Goal: Transaction & Acquisition: Purchase product/service

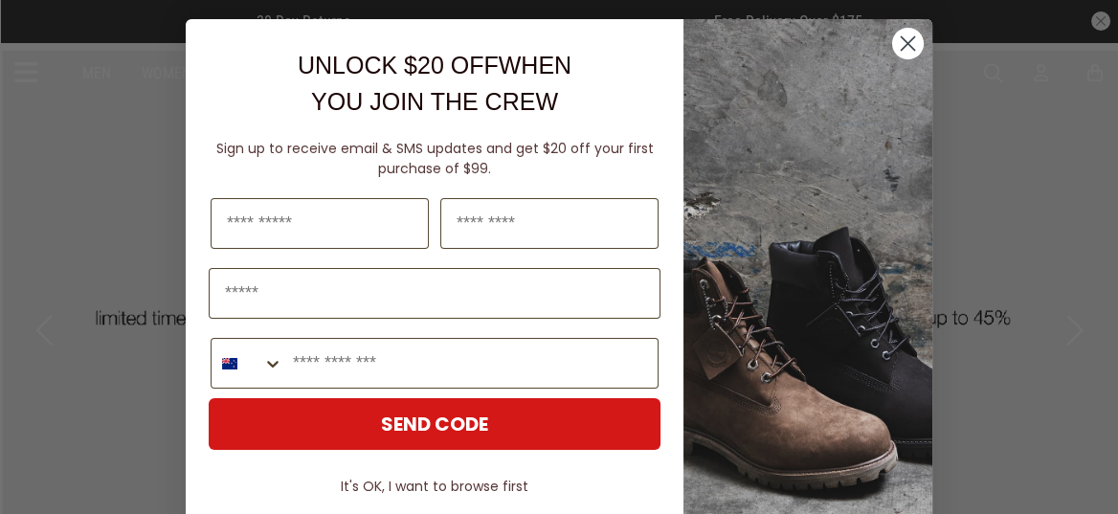
click at [901, 52] on circle "Close dialog" at bounding box center [908, 44] width 32 height 32
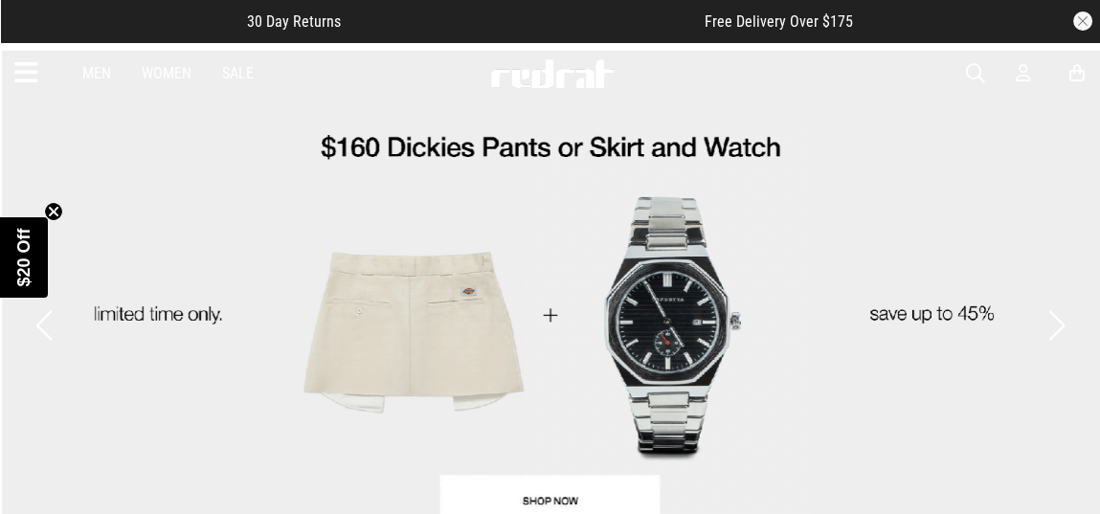
click at [50, 210] on circle "Close teaser" at bounding box center [54, 211] width 18 height 18
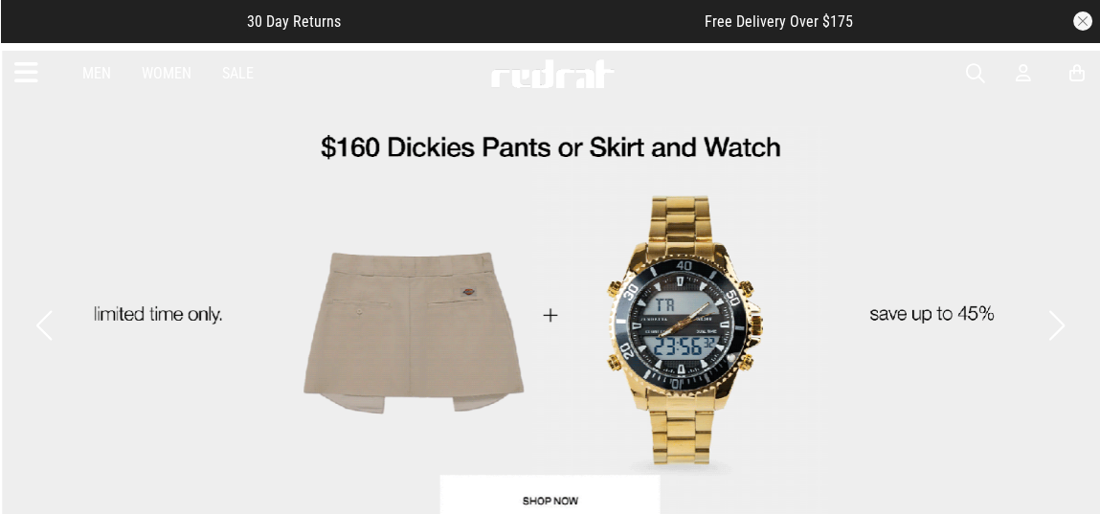
click at [1086, 21] on button "button" at bounding box center [1082, 20] width 19 height 19
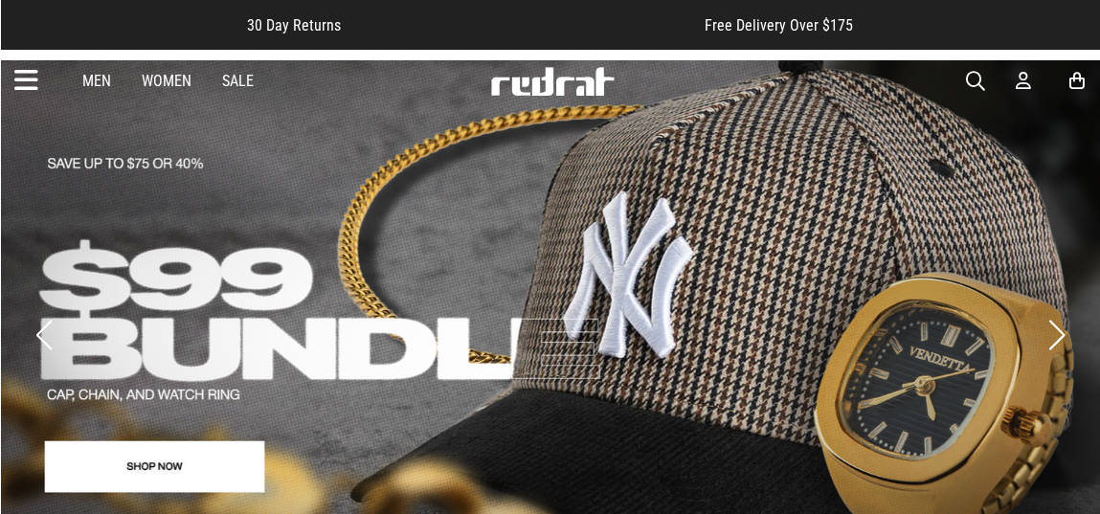
click at [19, 92] on icon at bounding box center [26, 81] width 24 height 32
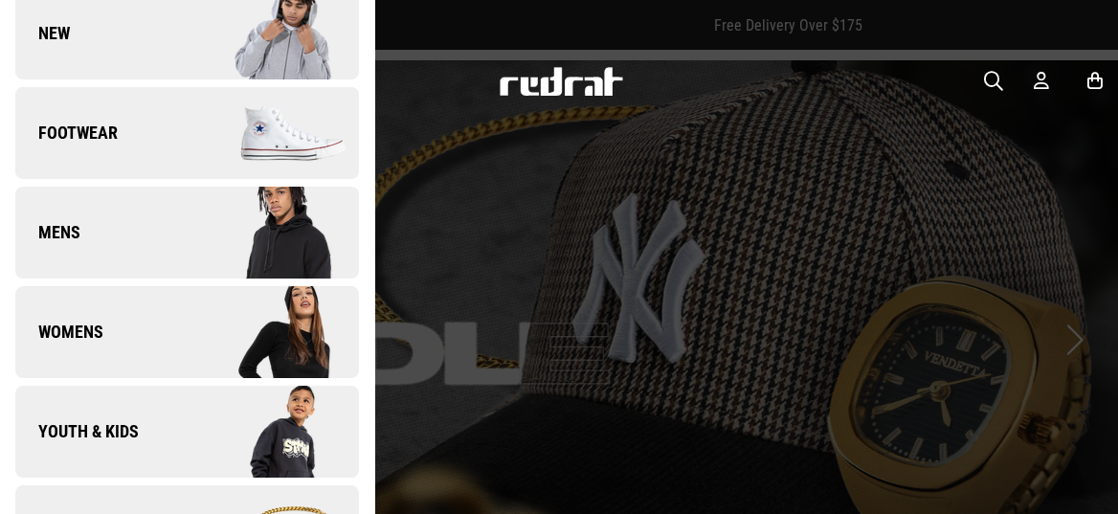
scroll to position [122, 0]
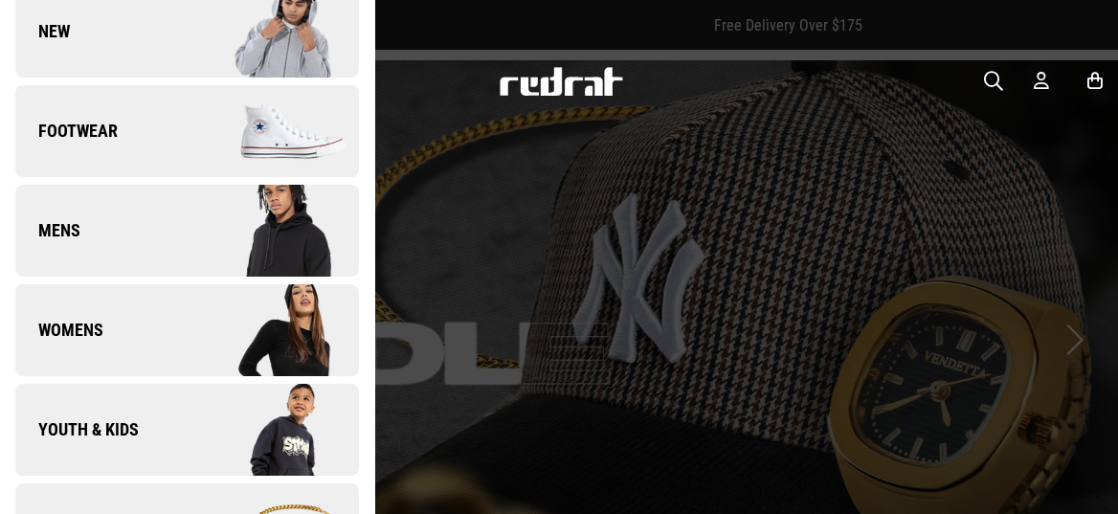
click at [145, 277] on link "Mens" at bounding box center [187, 231] width 344 height 92
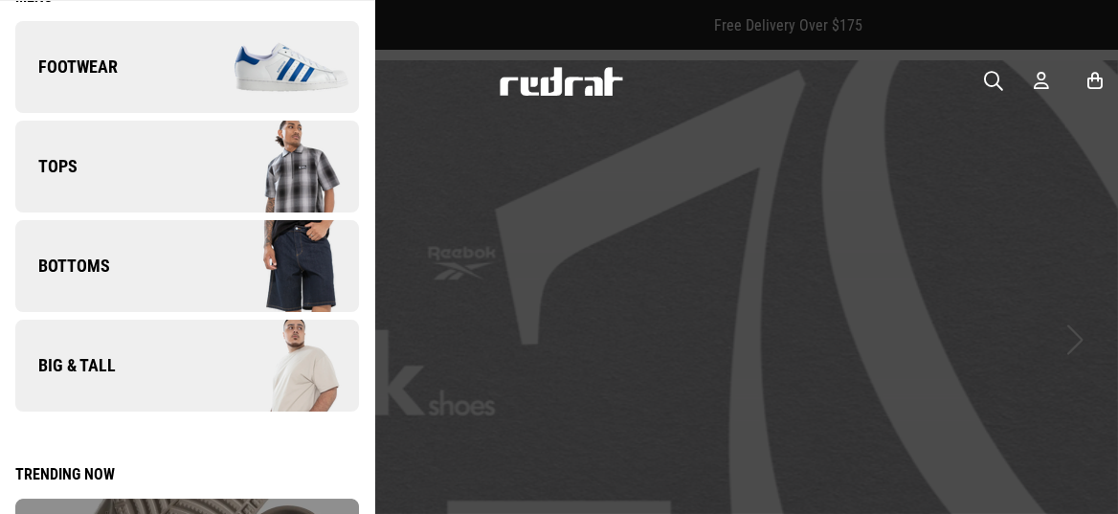
scroll to position [0, 0]
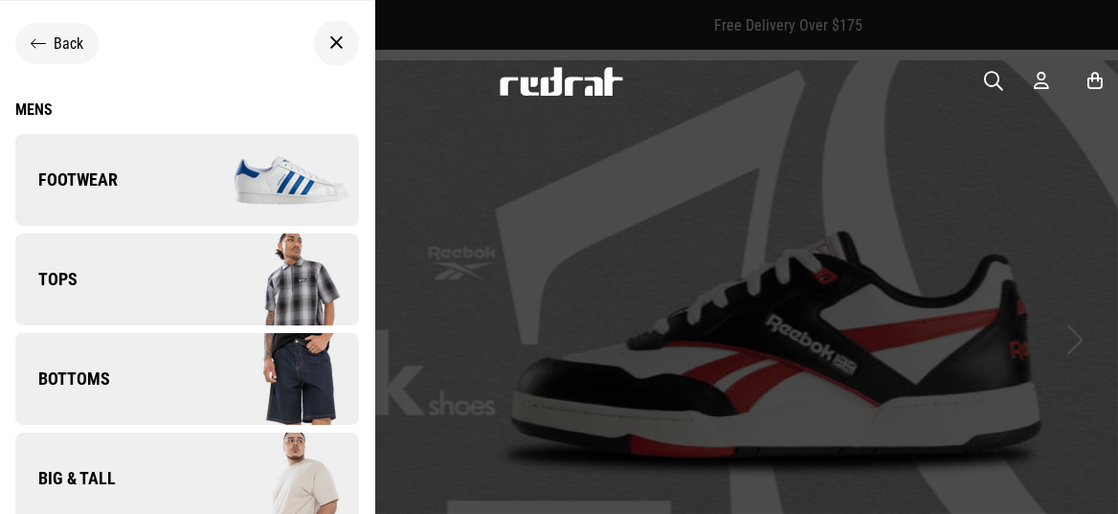
click at [46, 48] on icon at bounding box center [38, 43] width 15 height 18
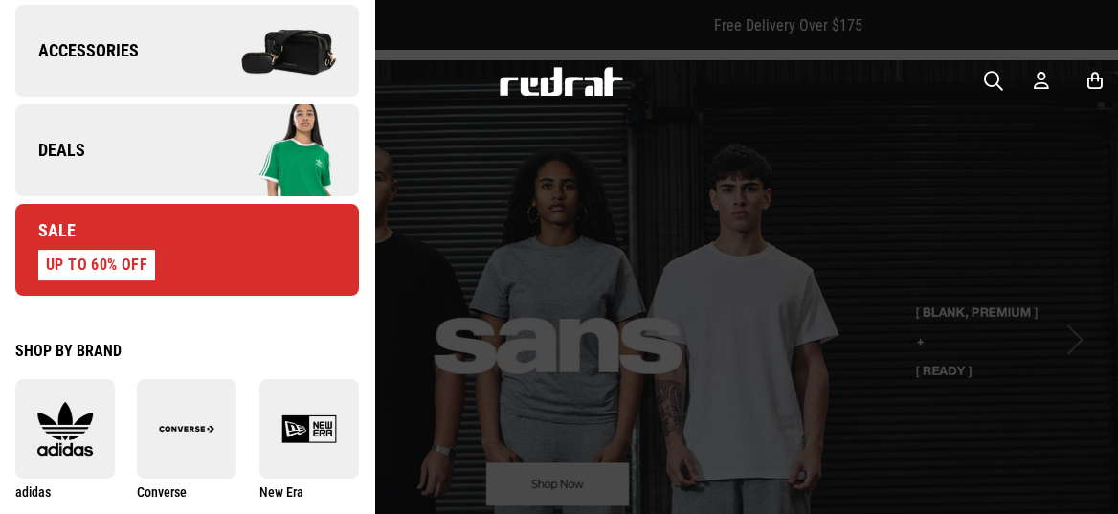
scroll to position [775, 0]
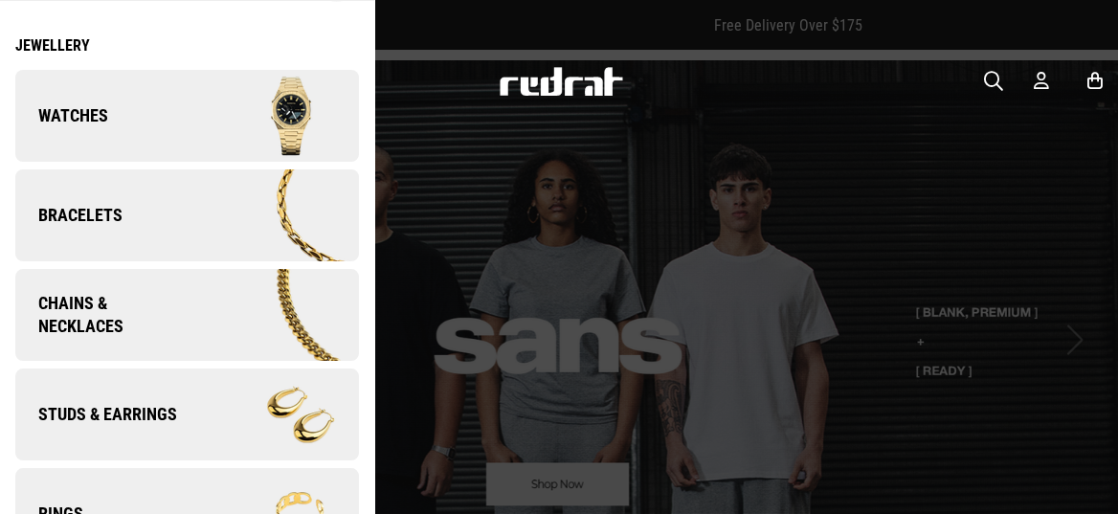
scroll to position [65, 0]
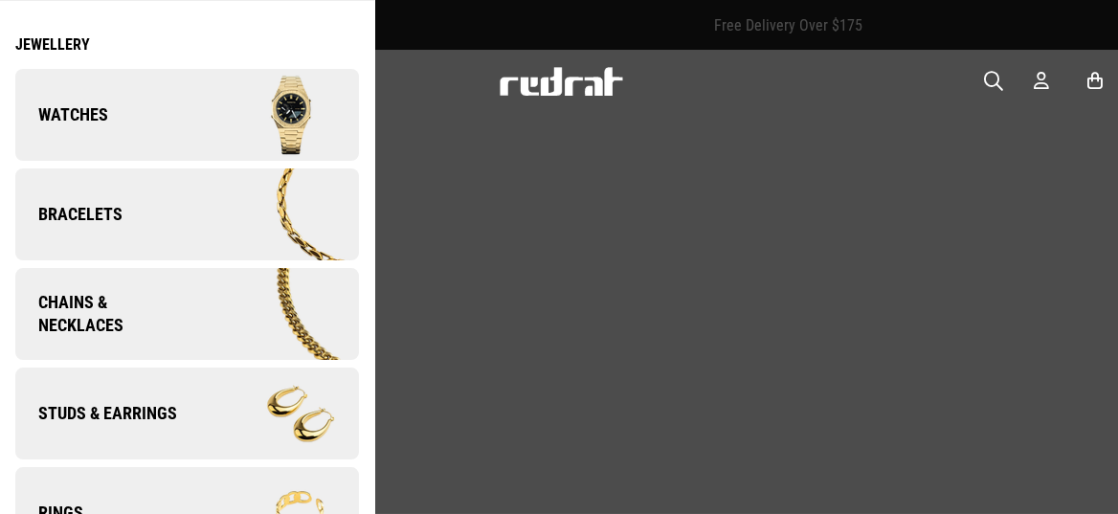
click at [283, 151] on img at bounding box center [272, 115] width 171 height 96
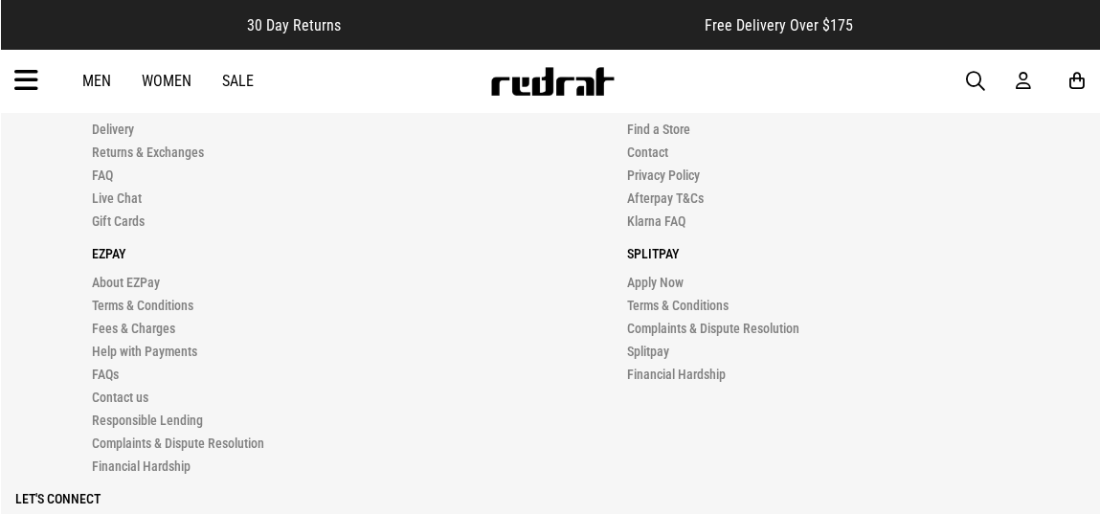
scroll to position [5615, 0]
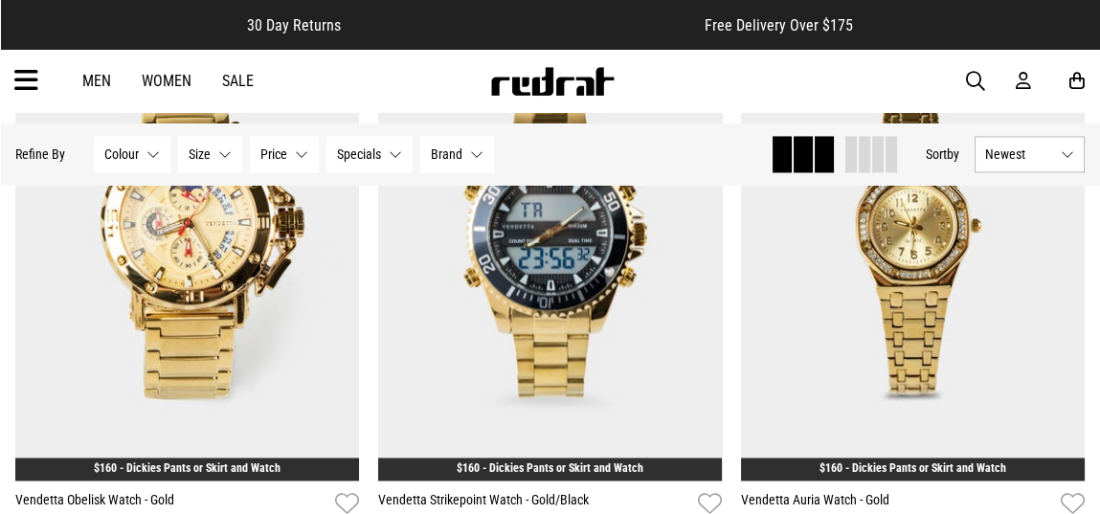
scroll to position [4725, 0]
